Goal: Navigation & Orientation: Go to known website

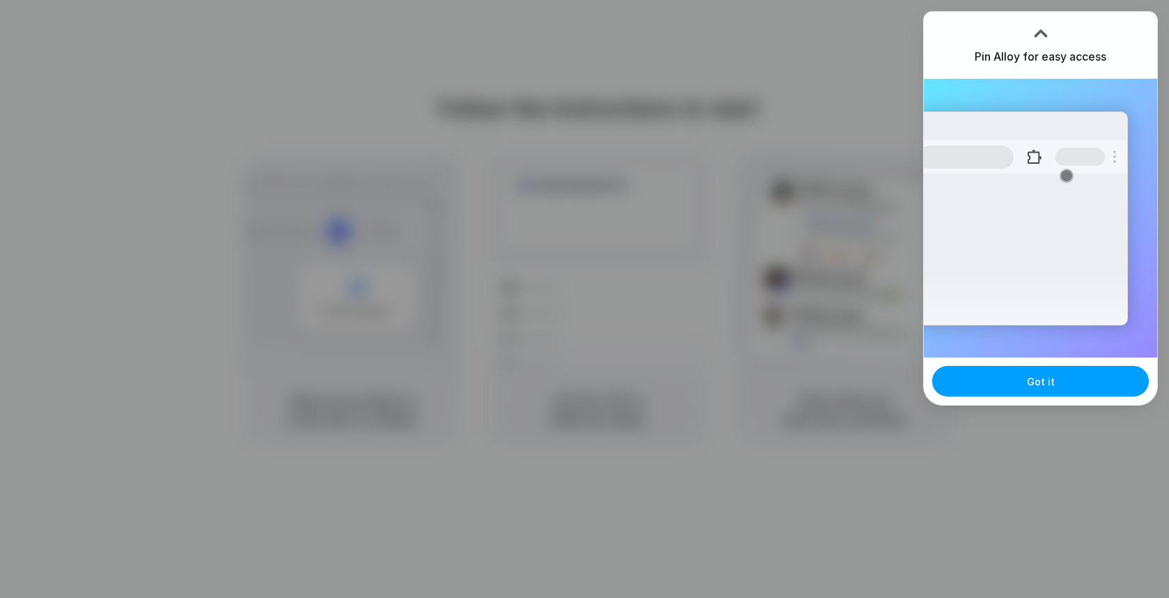
click at [1045, 386] on span "Got it" at bounding box center [1041, 381] width 28 height 15
